Goal: Information Seeking & Learning: Understand process/instructions

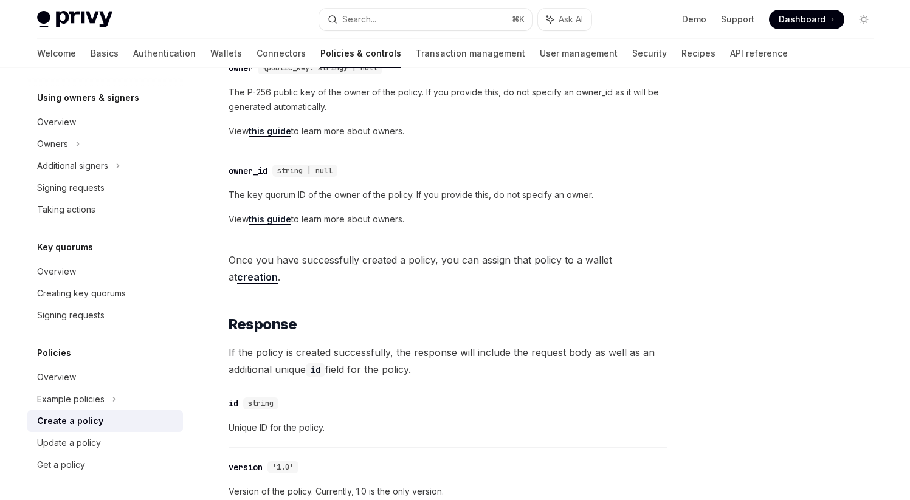
scroll to position [759, 0]
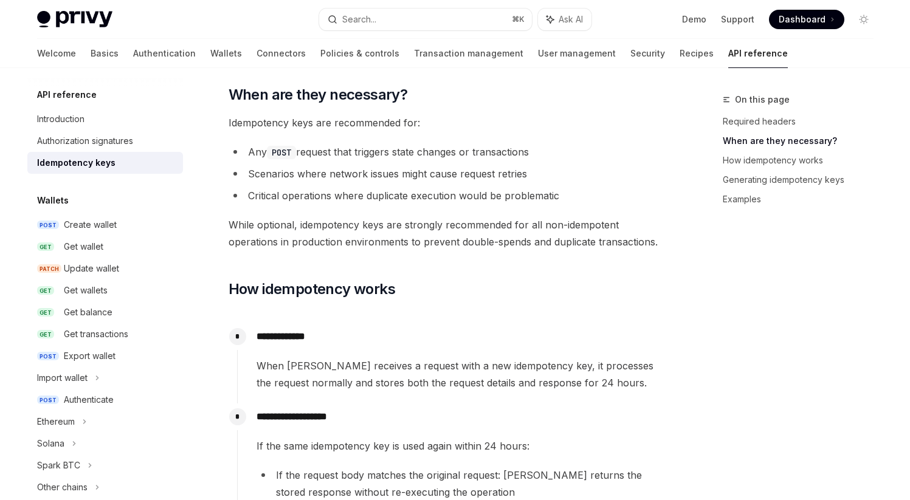
click at [542, 175] on li "Scenarios where network issues might cause request retries" at bounding box center [448, 173] width 438 height 17
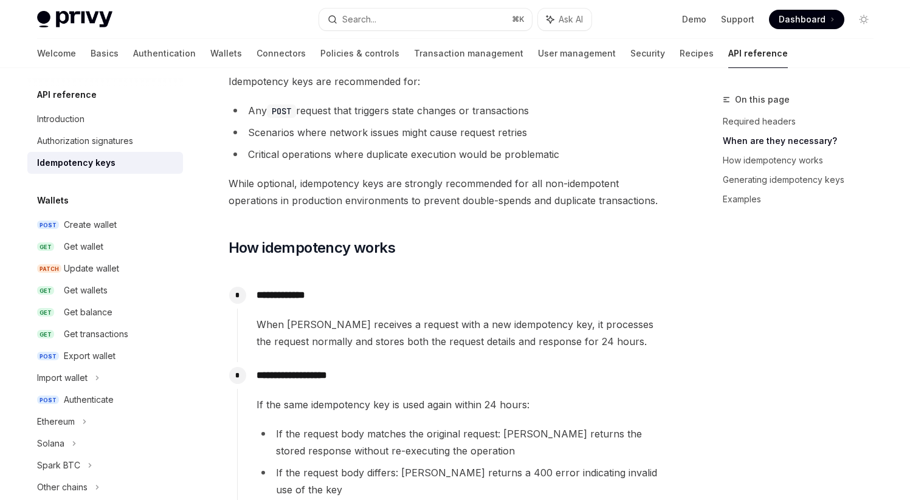
click at [542, 175] on span "While optional, idempotency keys are strongly recommended for all non-idempoten…" at bounding box center [448, 192] width 438 height 34
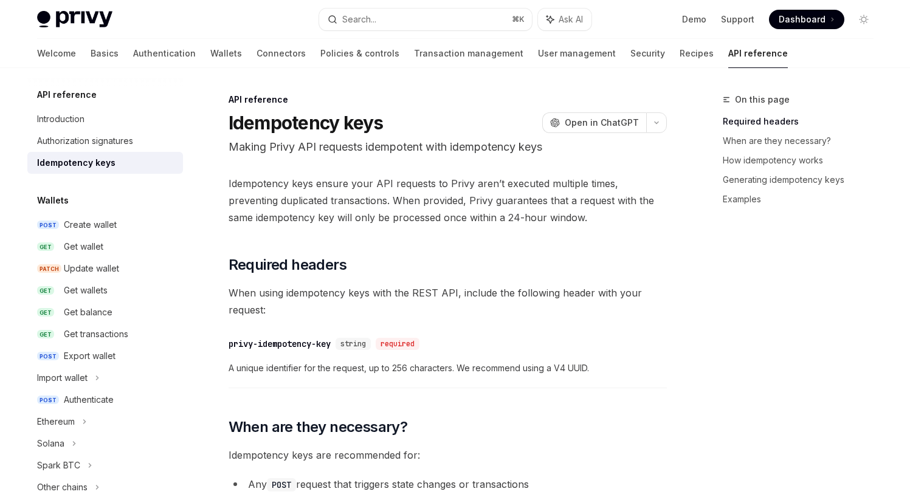
click at [530, 176] on span "Idempotency keys ensure your API requests to Privy aren’t executed multiple tim…" at bounding box center [448, 200] width 438 height 51
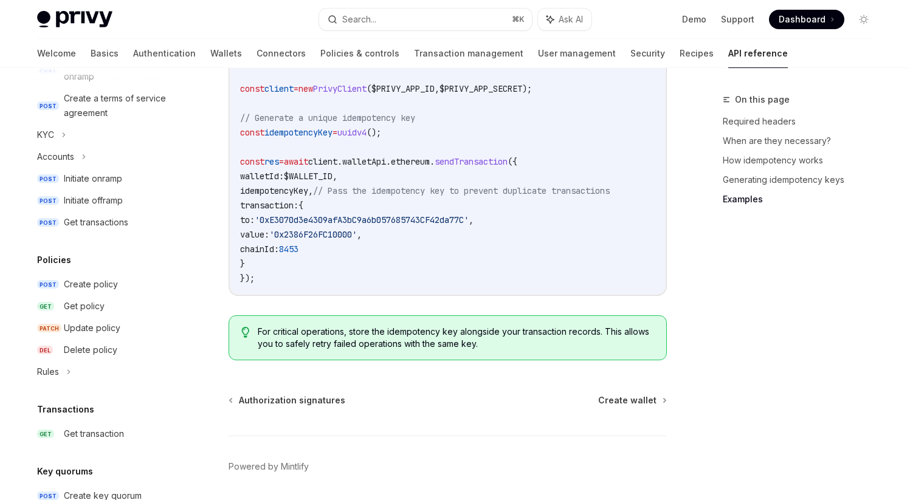
scroll to position [1304, 0]
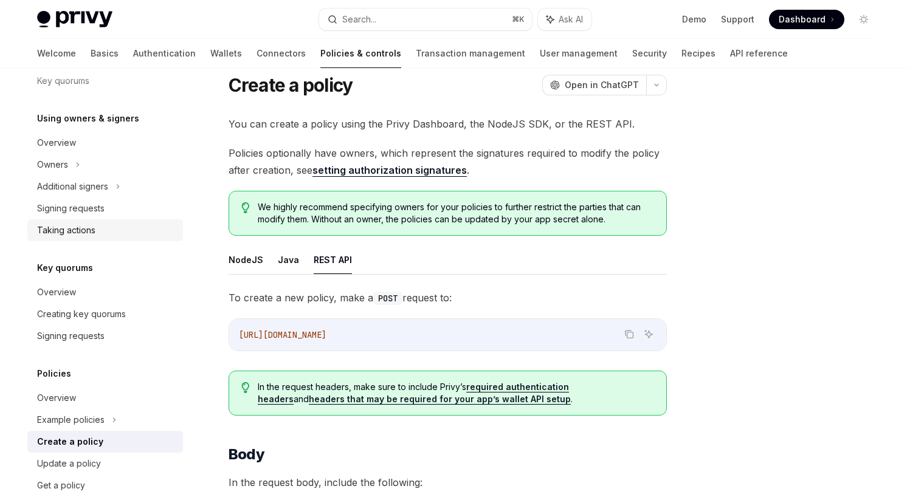
scroll to position [356, 0]
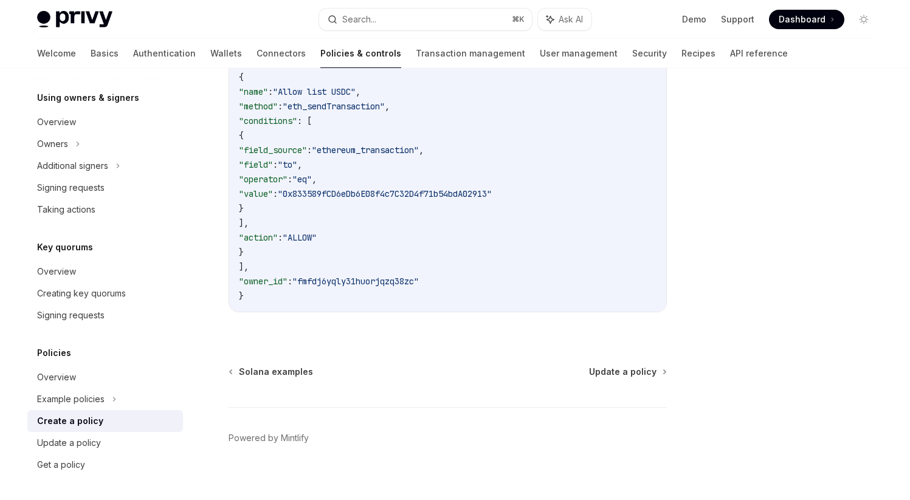
click at [419, 276] on span ""fmfdj6yqly31huorjqzq38zc"" at bounding box center [356, 281] width 126 height 11
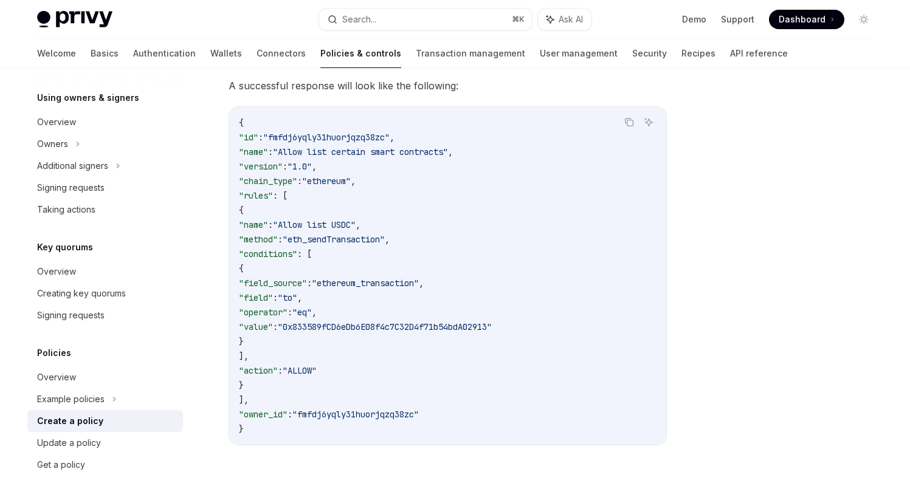
scroll to position [175, 0]
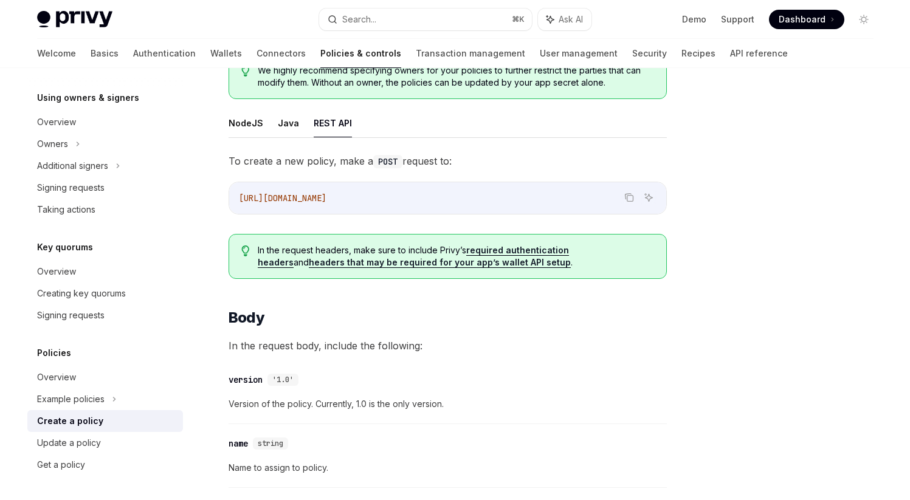
click at [428, 265] on link "headers that may be required for your app’s wallet API setup" at bounding box center [440, 262] width 262 height 11
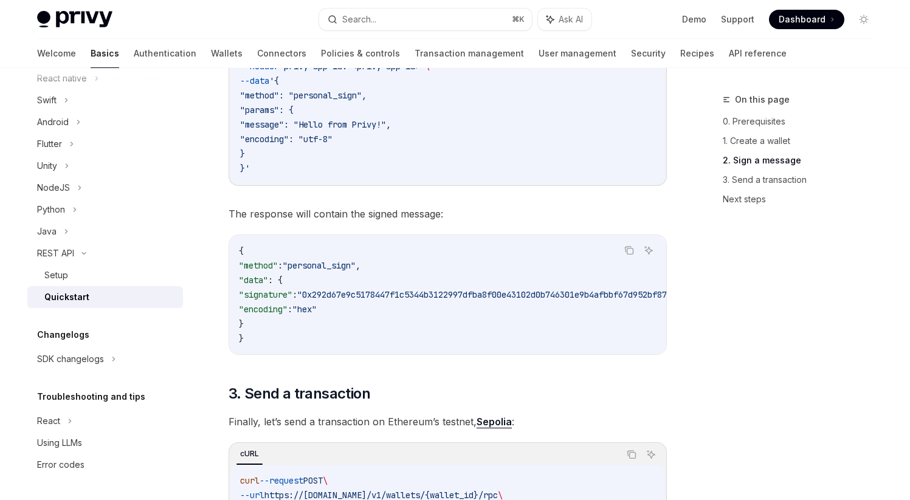
scroll to position [842, 0]
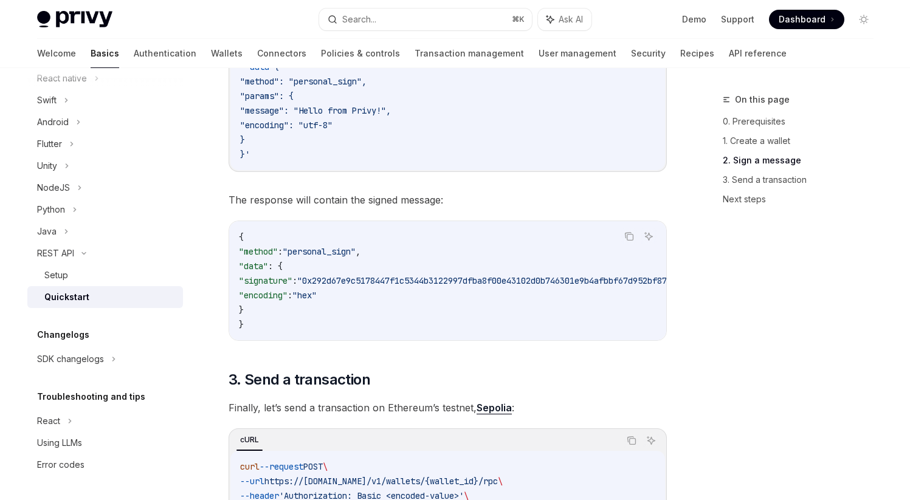
type textarea "*"
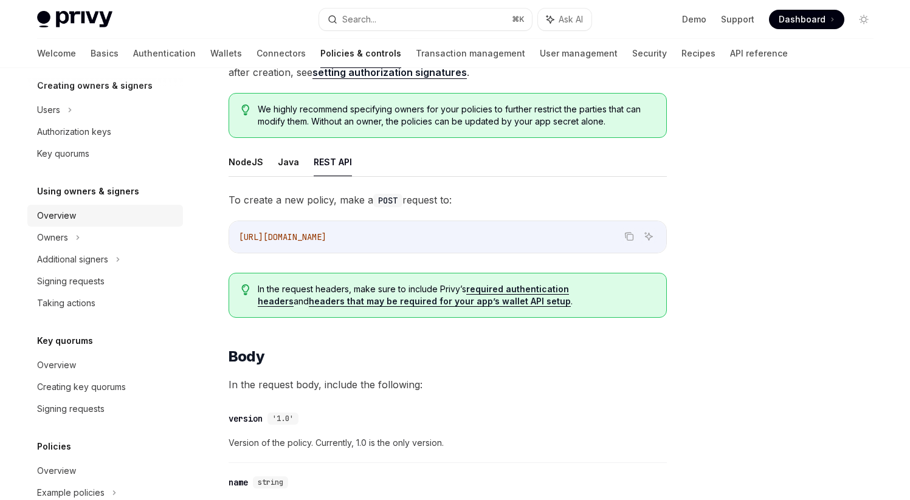
scroll to position [356, 0]
